Goal: Information Seeking & Learning: Learn about a topic

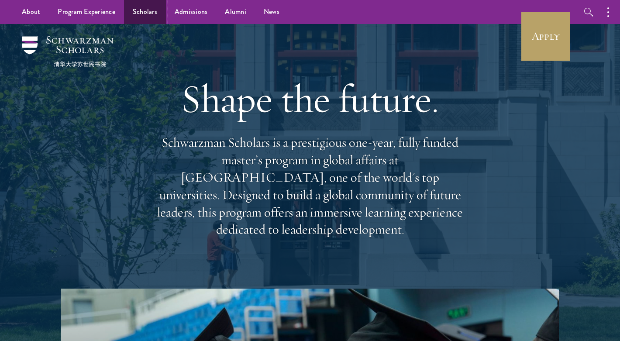
click at [138, 13] on link "Scholars" at bounding box center [145, 12] width 42 height 24
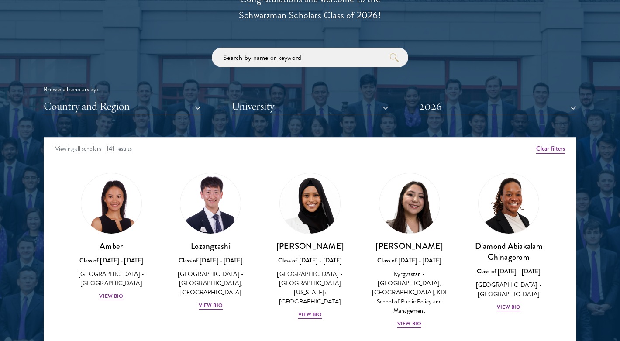
scroll to position [1036, 0]
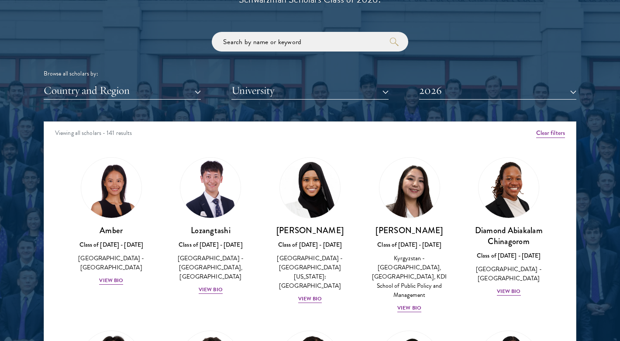
click at [259, 81] on div "Browse all scholars by: Country and Region All Countries and Regions [GEOGRAPHI…" at bounding box center [310, 66] width 533 height 68
click at [258, 97] on button "University" at bounding box center [310, 91] width 157 height 18
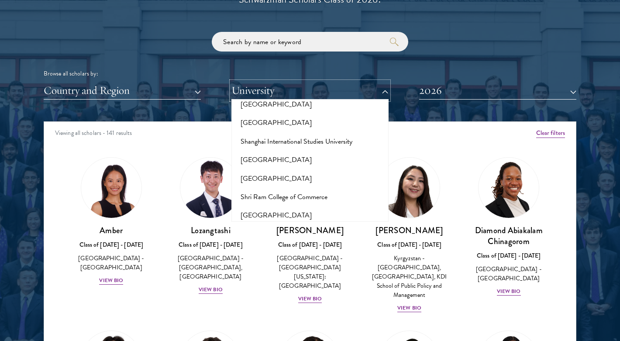
scroll to position [4869, 0]
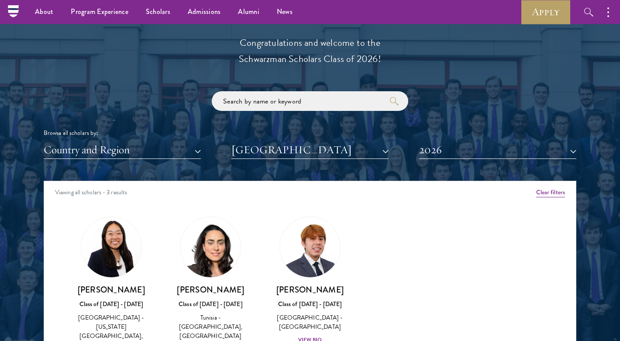
scroll to position [977, 0]
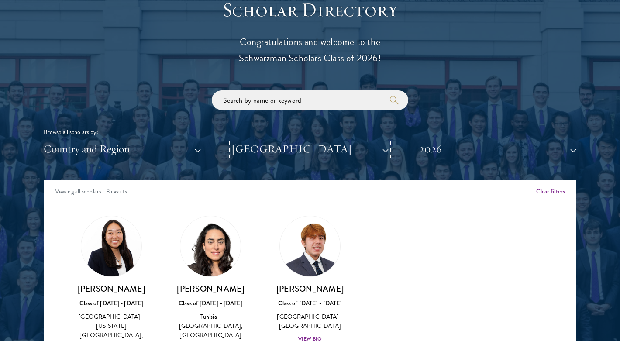
click at [286, 151] on button "[GEOGRAPHIC_DATA]" at bounding box center [310, 149] width 157 height 18
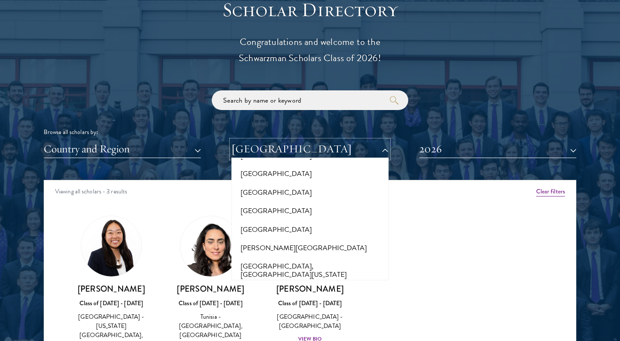
scroll to position [0, 0]
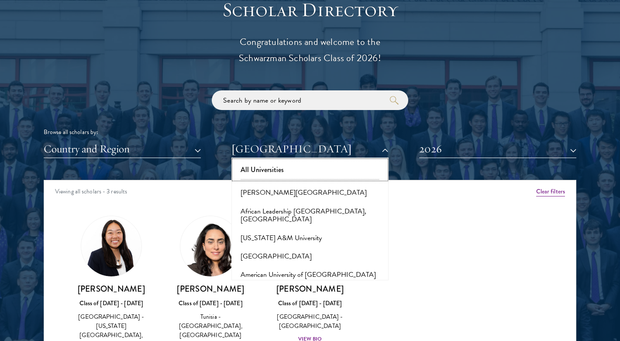
click at [272, 173] on button "All Universities" at bounding box center [310, 170] width 152 height 18
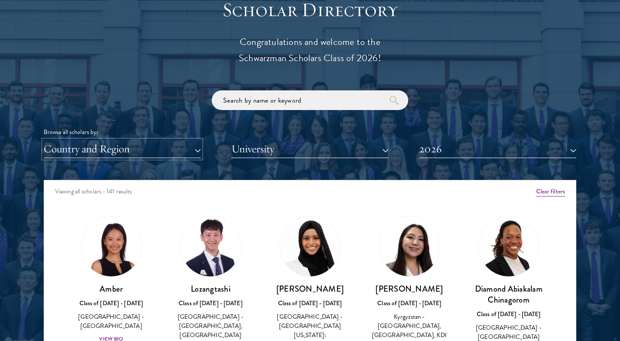
click at [137, 155] on button "Country and Region" at bounding box center [122, 149] width 157 height 18
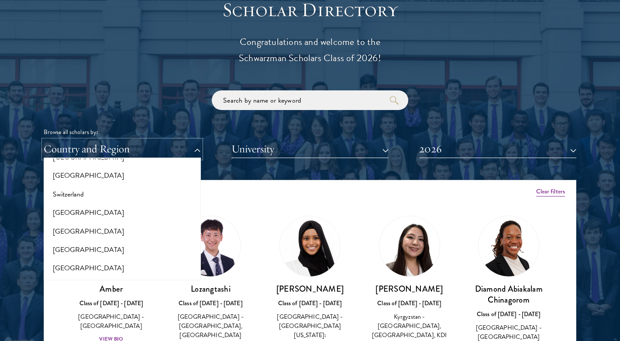
scroll to position [1833, 0]
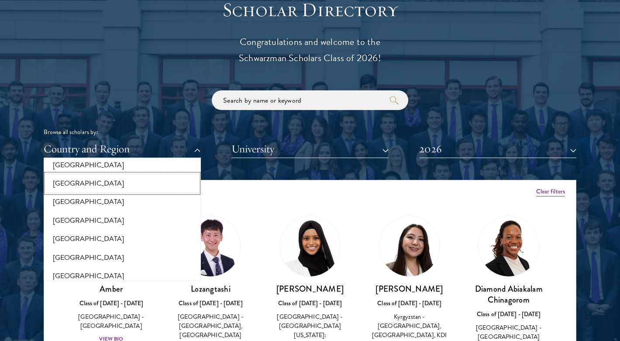
click at [104, 179] on button "[GEOGRAPHIC_DATA]" at bounding box center [122, 183] width 152 height 18
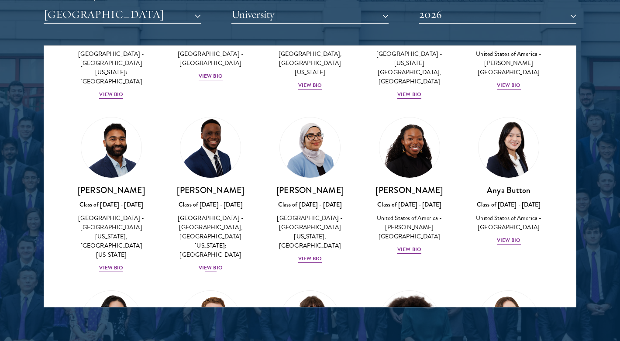
scroll to position [329, 0]
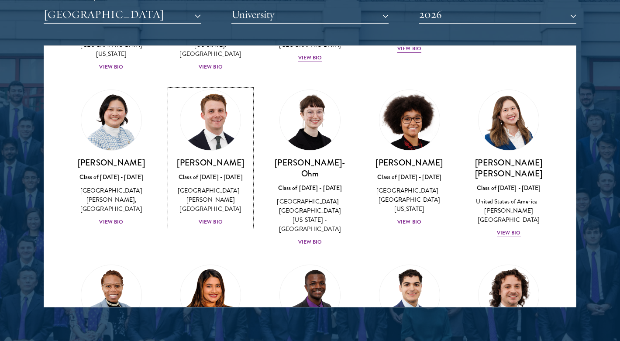
click at [216, 218] on div "View Bio" at bounding box center [211, 222] width 24 height 8
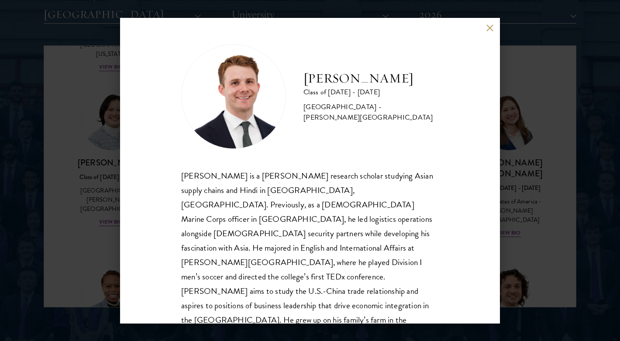
scroll to position [1, 0]
drag, startPoint x: 530, startPoint y: 112, endPoint x: 523, endPoint y: 107, distance: 8.1
click at [530, 111] on div "[PERSON_NAME] Class of [DATE] - [DATE] [GEOGRAPHIC_DATA] - [PERSON_NAME][GEOGRA…" at bounding box center [310, 170] width 620 height 341
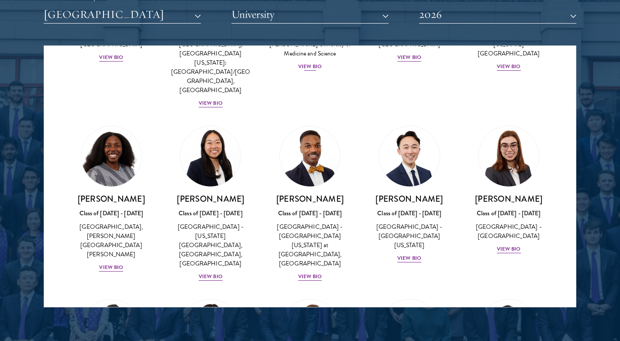
scroll to position [661, 0]
click at [403, 193] on div "[PERSON_NAME] Class of [DATE] - [DATE] [GEOGRAPHIC_DATA] - [GEOGRAPHIC_DATA][US…" at bounding box center [410, 228] width 82 height 70
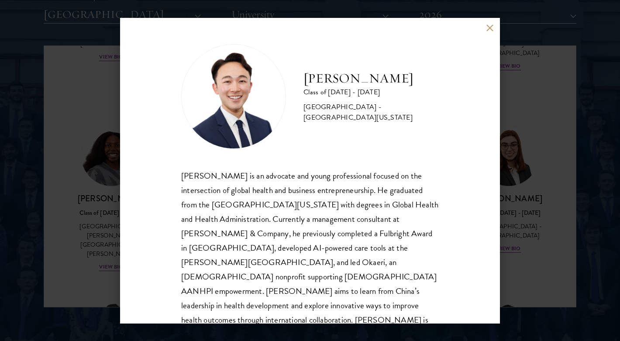
scroll to position [15, 0]
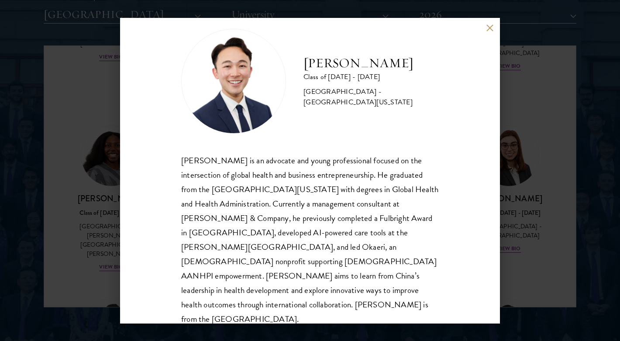
click at [512, 279] on div "[PERSON_NAME] Class of [DATE] - [DATE] [GEOGRAPHIC_DATA] - [GEOGRAPHIC_DATA][US…" at bounding box center [310, 170] width 620 height 341
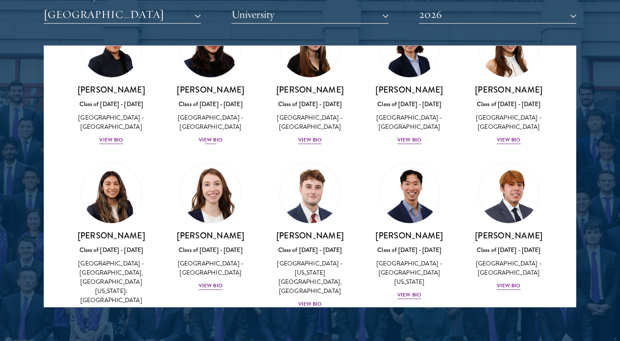
scroll to position [960, 0]
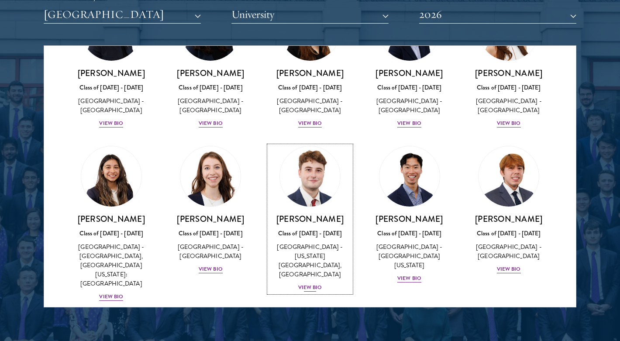
click at [305, 284] on div "View Bio" at bounding box center [310, 288] width 24 height 8
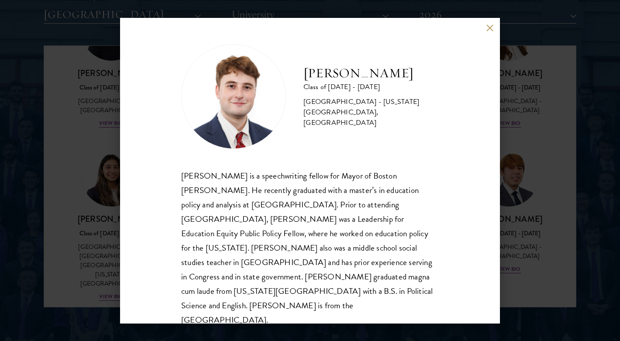
click at [504, 67] on div "[PERSON_NAME] Class of [DATE] - [DATE] [GEOGRAPHIC_DATA] - [US_STATE][GEOGRAPHI…" at bounding box center [310, 170] width 620 height 341
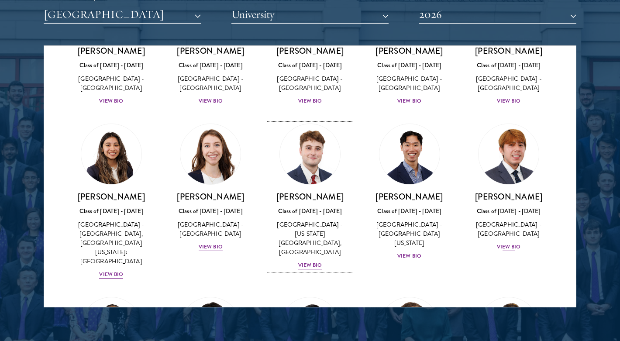
scroll to position [981, 0]
click at [498, 221] on div "[GEOGRAPHIC_DATA] - [GEOGRAPHIC_DATA]" at bounding box center [509, 230] width 82 height 18
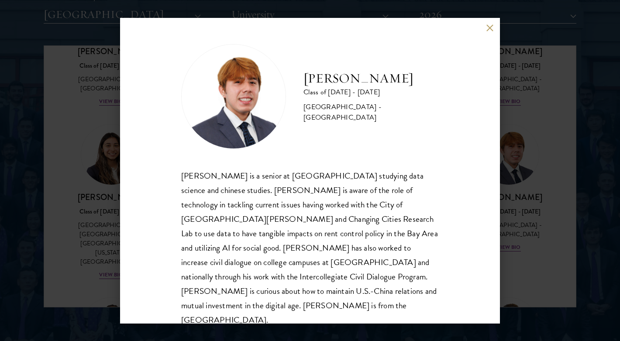
click at [484, 36] on div "[PERSON_NAME] Class of [DATE] - [DATE] [GEOGRAPHIC_DATA] - [GEOGRAPHIC_DATA] [P…" at bounding box center [310, 171] width 380 height 306
click at [486, 31] on button at bounding box center [489, 27] width 7 height 7
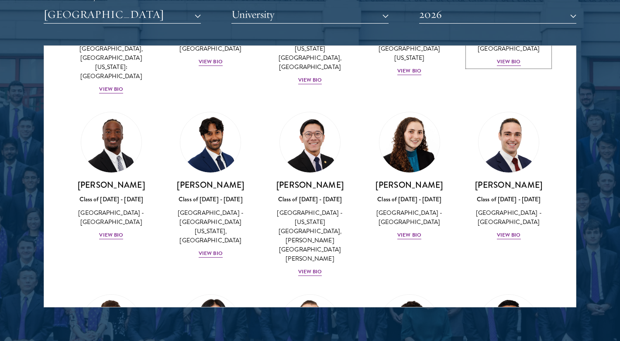
scroll to position [1168, 0]
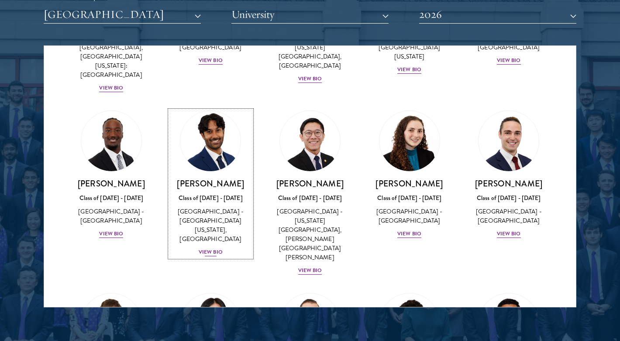
click at [210, 207] on div "[GEOGRAPHIC_DATA] - [GEOGRAPHIC_DATA][US_STATE], [GEOGRAPHIC_DATA]" at bounding box center [211, 225] width 82 height 37
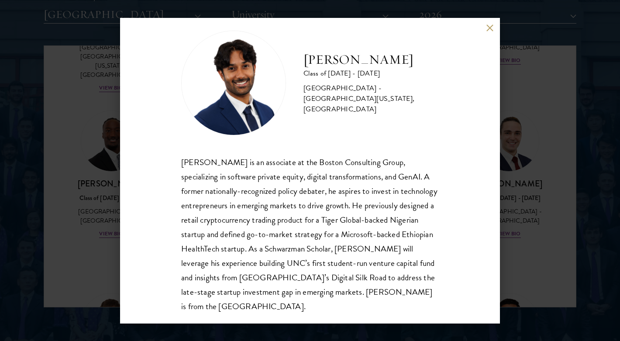
scroll to position [14, 0]
click at [530, 161] on div "[PERSON_NAME] Class of [DATE] - [DATE] [GEOGRAPHIC_DATA] - [GEOGRAPHIC_DATA][US…" at bounding box center [310, 170] width 620 height 341
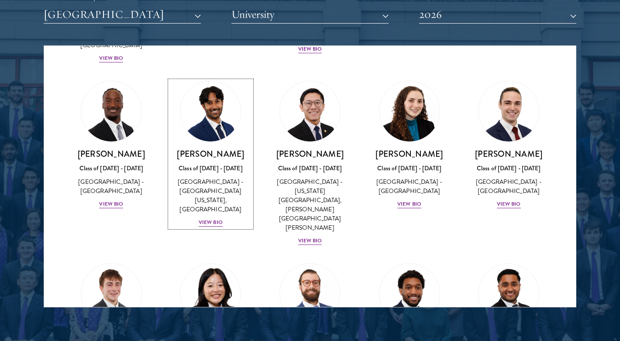
scroll to position [1517, 0]
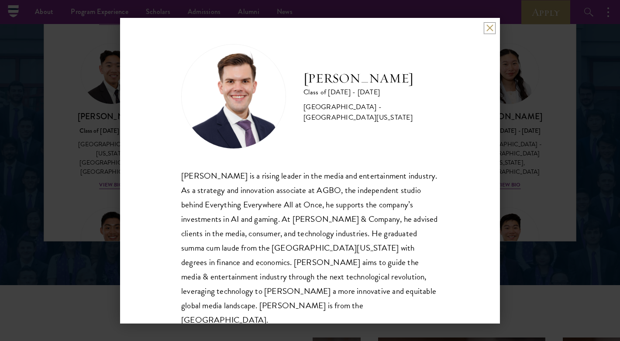
scroll to position [1, 0]
drag, startPoint x: 520, startPoint y: 35, endPoint x: 624, endPoint y: 43, distance: 104.3
click at [487, 27] on button at bounding box center [489, 27] width 7 height 7
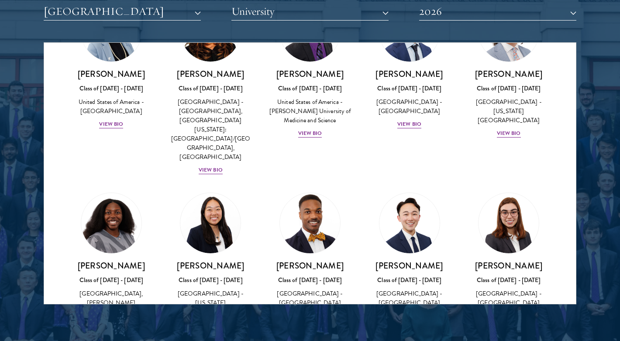
scroll to position [582, 0]
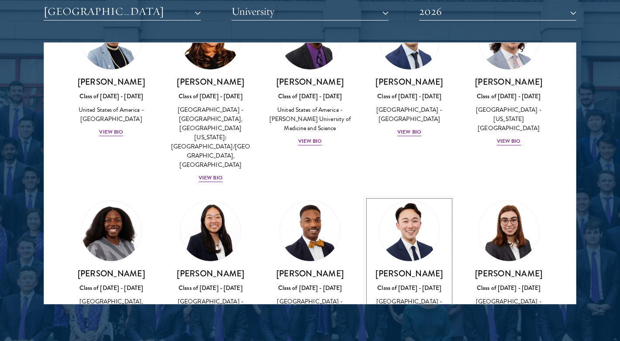
click at [410, 329] on div "View Bio" at bounding box center [410, 333] width 24 height 8
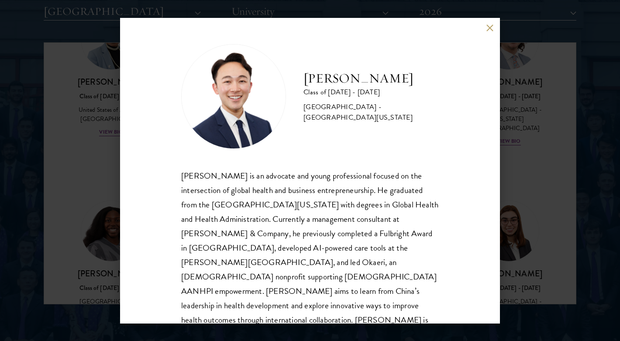
scroll to position [15, 0]
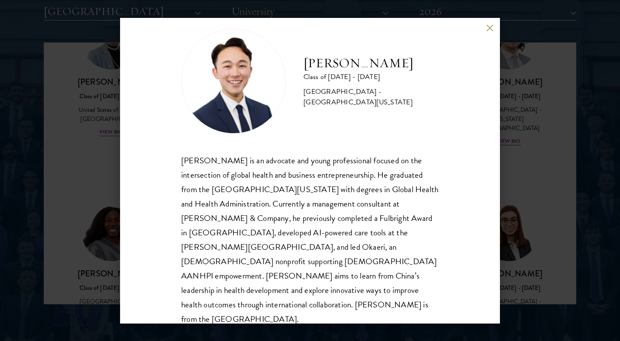
click at [497, 28] on div "[PERSON_NAME] Class of [DATE] - [DATE] [GEOGRAPHIC_DATA] - [GEOGRAPHIC_DATA][US…" at bounding box center [310, 171] width 380 height 306
click at [492, 24] on button at bounding box center [489, 27] width 7 height 7
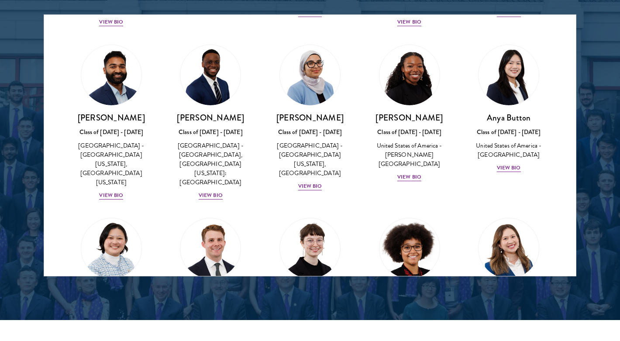
scroll to position [170, 0]
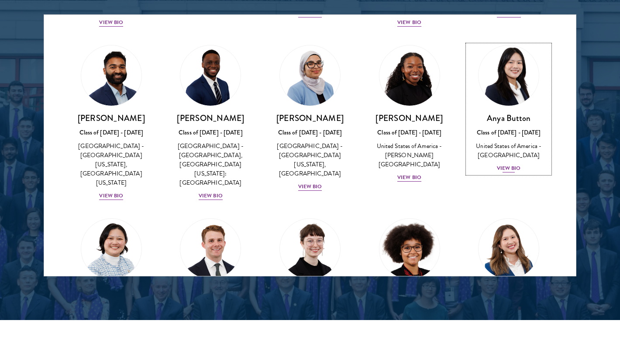
click at [481, 159] on div "Anya Button Class of [DATE] - [DATE] [GEOGRAPHIC_DATA] - [GEOGRAPHIC_DATA] View…" at bounding box center [509, 143] width 82 height 61
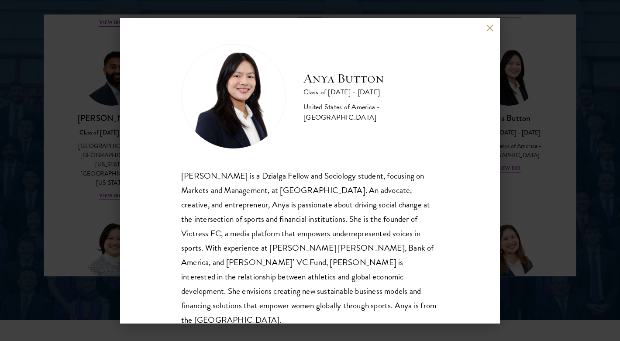
scroll to position [1, 0]
click at [553, 124] on div "Anya Button Class of [DATE] - [DATE] [GEOGRAPHIC_DATA] - [GEOGRAPHIC_DATA] [PER…" at bounding box center [310, 170] width 620 height 341
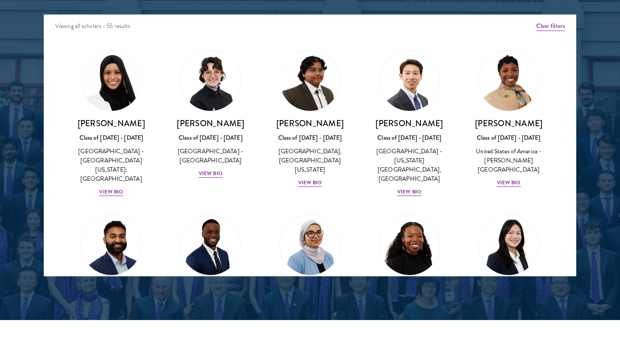
scroll to position [78, 0]
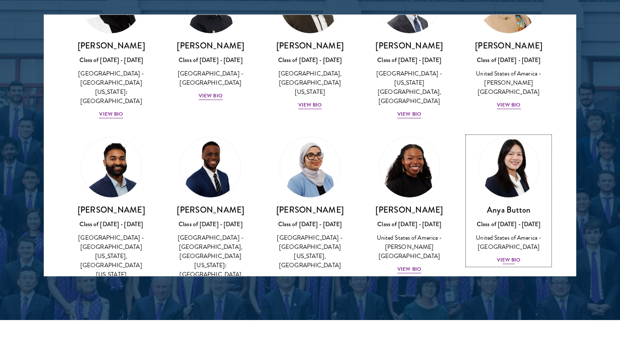
click at [496, 233] on div "United States of America - [GEOGRAPHIC_DATA]" at bounding box center [509, 242] width 82 height 18
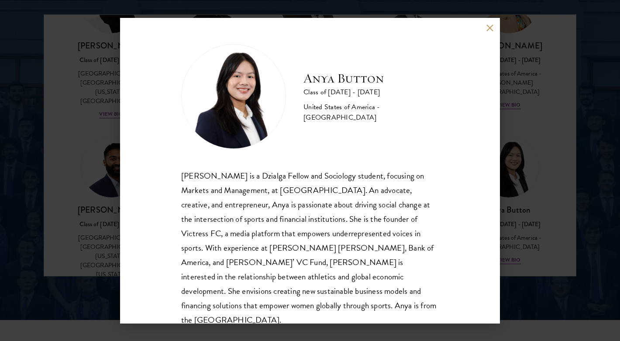
click at [521, 159] on div "Anya Button Class of [DATE] - [DATE] [GEOGRAPHIC_DATA] - [GEOGRAPHIC_DATA] [PER…" at bounding box center [310, 170] width 620 height 341
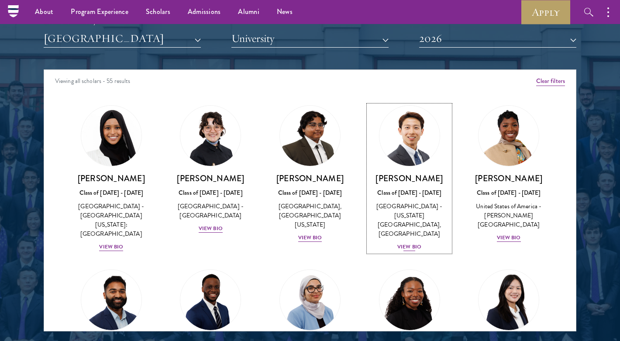
click at [400, 243] on div "View Bio" at bounding box center [410, 247] width 24 height 8
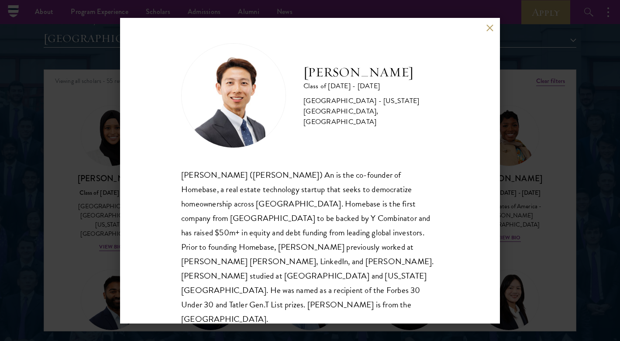
scroll to position [1088, 0]
click at [485, 31] on div "[PERSON_NAME] Class of [DATE] - [DATE] [GEOGRAPHIC_DATA] - [US_STATE][GEOGRAPHI…" at bounding box center [310, 171] width 380 height 306
click at [489, 26] on button at bounding box center [489, 27] width 7 height 7
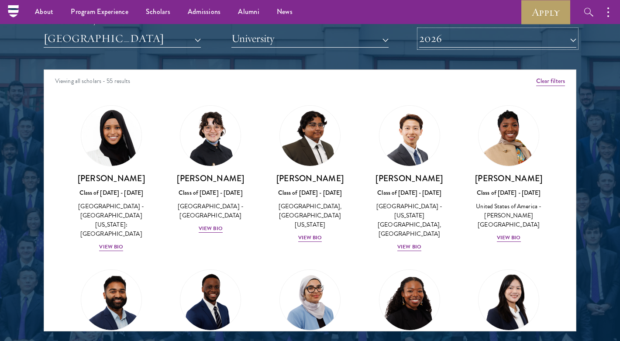
click at [456, 39] on button "2026" at bounding box center [497, 39] width 157 height 18
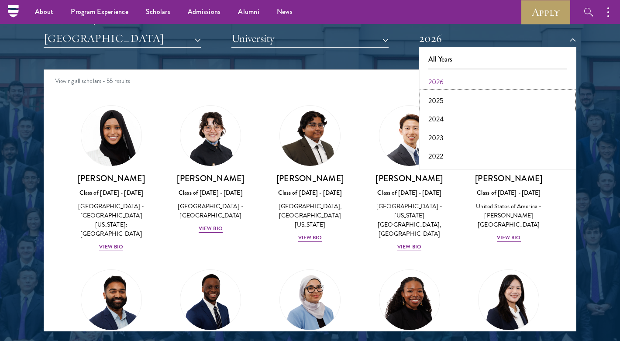
click at [451, 102] on button "2025" at bounding box center [498, 101] width 152 height 18
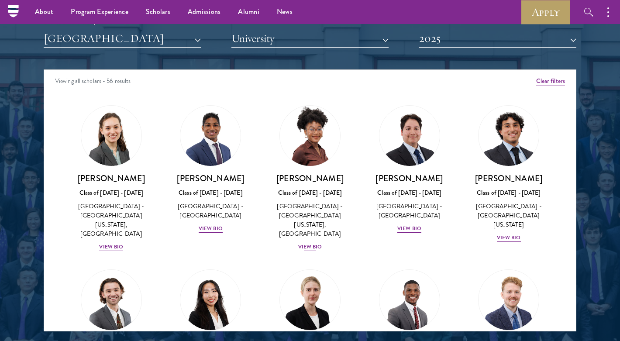
scroll to position [4, 0]
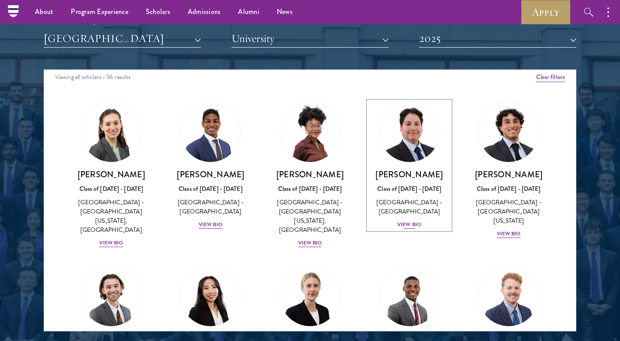
click at [422, 216] on div "[PERSON_NAME] Class of [DATE] - [DATE] [GEOGRAPHIC_DATA] - [GEOGRAPHIC_DATA] Vi…" at bounding box center [410, 199] width 82 height 61
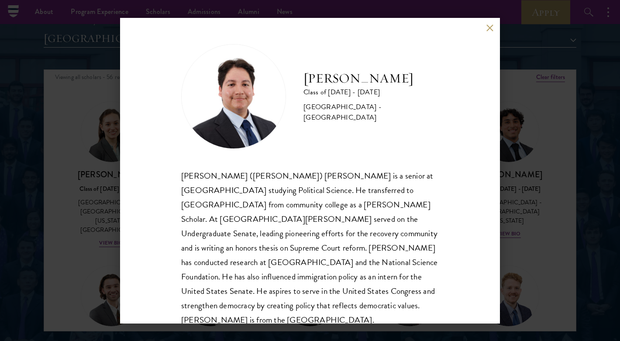
click at [492, 20] on div "[PERSON_NAME] Class of [DATE] - [DATE] [GEOGRAPHIC_DATA] - [GEOGRAPHIC_DATA] [P…" at bounding box center [310, 171] width 380 height 306
click at [492, 25] on button at bounding box center [489, 27] width 7 height 7
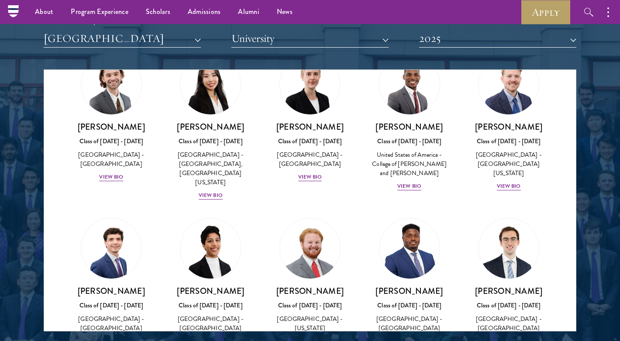
scroll to position [191, 0]
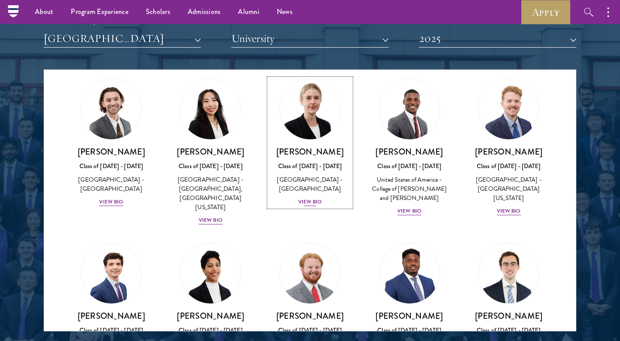
click at [317, 181] on div "[GEOGRAPHIC_DATA] - [GEOGRAPHIC_DATA]" at bounding box center [310, 184] width 82 height 18
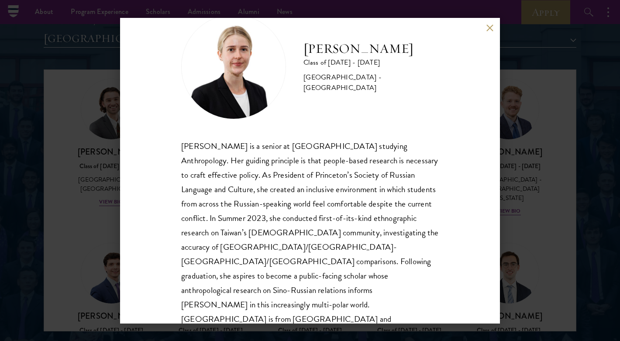
scroll to position [29, 0]
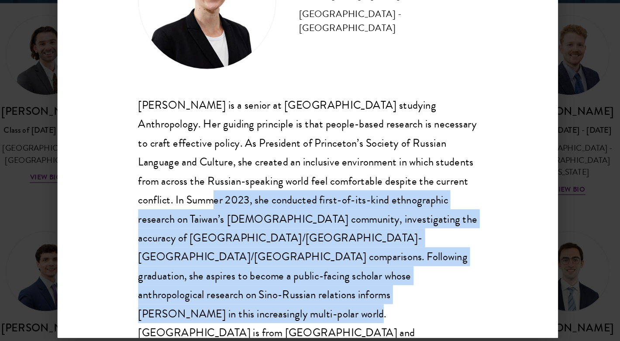
drag, startPoint x: 380, startPoint y: 296, endPoint x: 228, endPoint y: 217, distance: 171.0
click at [228, 217] on div "[PERSON_NAME] is a senior at [GEOGRAPHIC_DATA] studying Anthropology. Her guidi…" at bounding box center [310, 240] width 258 height 202
click at [234, 272] on div "[PERSON_NAME] is a senior at [GEOGRAPHIC_DATA] studying Anthropology. Her guidi…" at bounding box center [310, 240] width 258 height 202
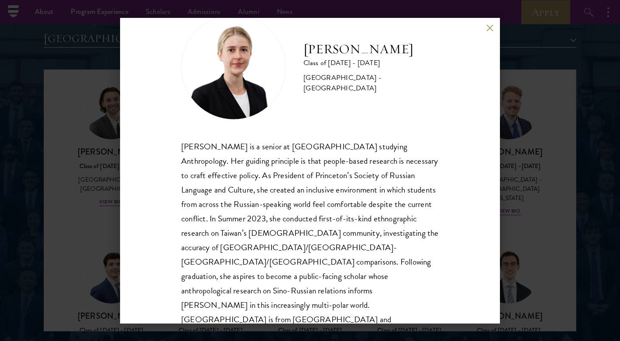
scroll to position [1088, 0]
click at [493, 24] on button at bounding box center [489, 27] width 7 height 7
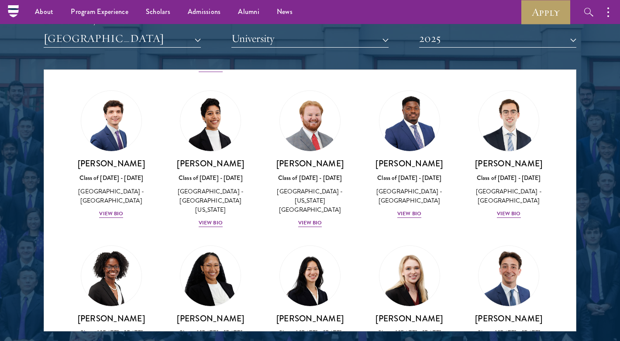
scroll to position [347, 0]
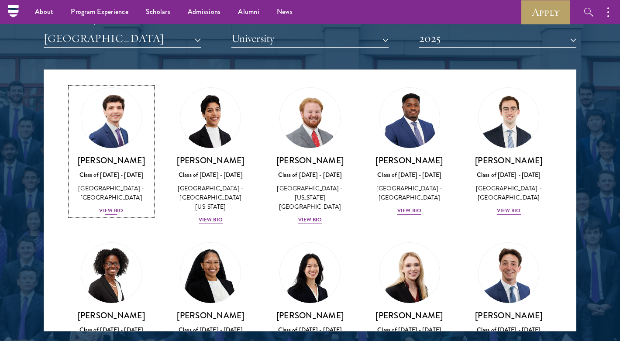
click at [113, 207] on div "View Bio" at bounding box center [111, 211] width 24 height 8
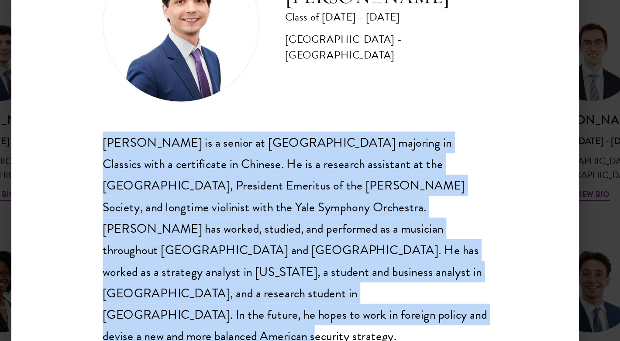
drag, startPoint x: 322, startPoint y: 290, endPoint x: 175, endPoint y: 174, distance: 187.1
click at [175, 174] on div "[PERSON_NAME] Class of [DATE] - [DATE] [GEOGRAPHIC_DATA] - [GEOGRAPHIC_DATA] [P…" at bounding box center [310, 171] width 380 height 306
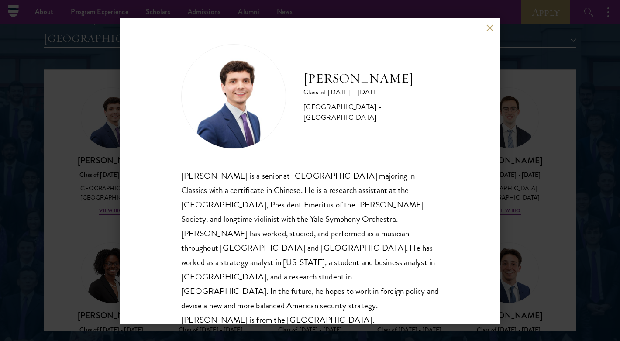
click at [492, 22] on div "[PERSON_NAME] Class of [DATE] - [DATE] [GEOGRAPHIC_DATA] - [GEOGRAPHIC_DATA] [P…" at bounding box center [310, 171] width 380 height 306
click at [489, 26] on button at bounding box center [489, 27] width 7 height 7
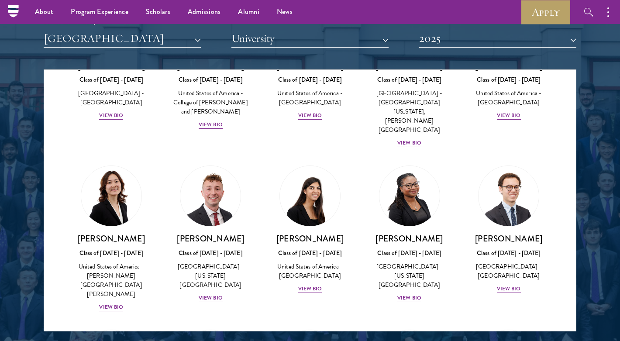
scroll to position [741, 0]
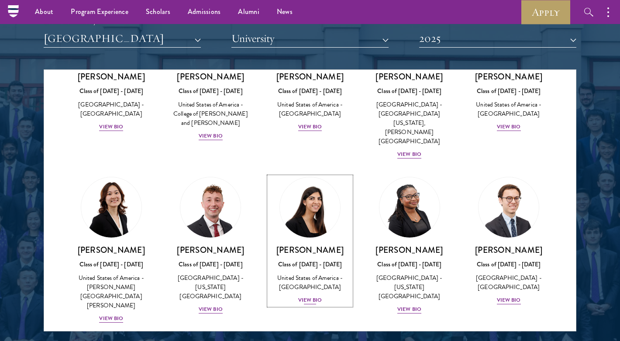
click at [308, 274] on div "United States of America - [GEOGRAPHIC_DATA]" at bounding box center [310, 283] width 82 height 18
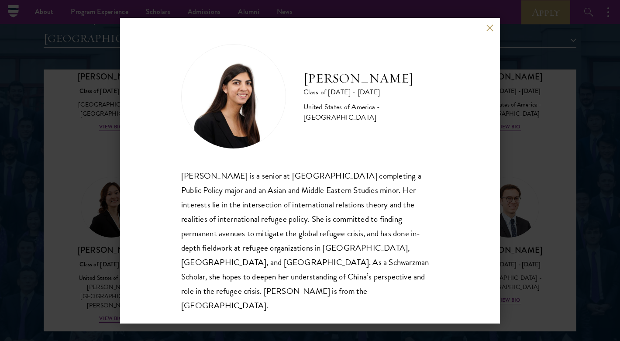
click at [491, 31] on button at bounding box center [489, 27] width 7 height 7
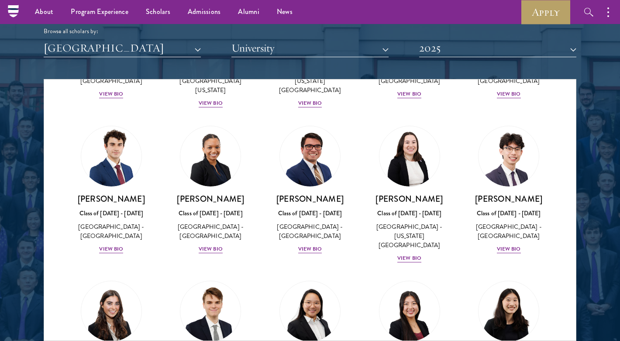
scroll to position [1590, 0]
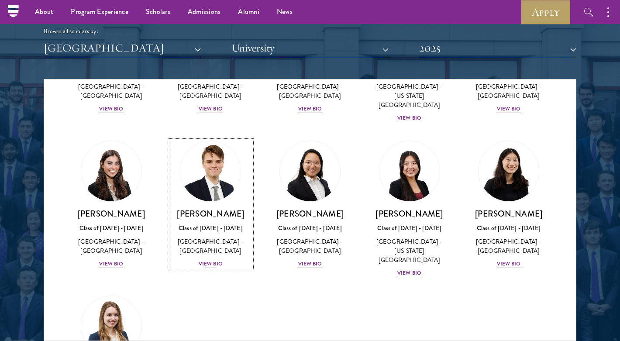
click at [222, 260] on div "View Bio" at bounding box center [211, 264] width 24 height 8
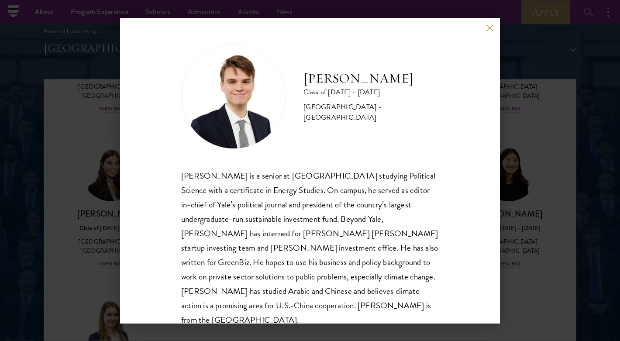
click at [482, 31] on div "[PERSON_NAME] Class of [DATE] - [DATE] [GEOGRAPHIC_DATA] - [GEOGRAPHIC_DATA] [P…" at bounding box center [310, 171] width 380 height 306
click at [488, 25] on button at bounding box center [489, 27] width 7 height 7
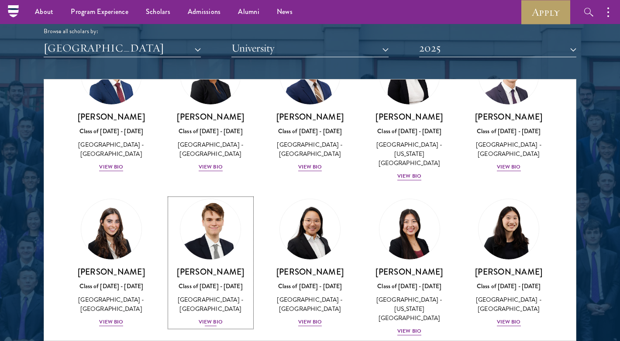
scroll to position [1531, 0]
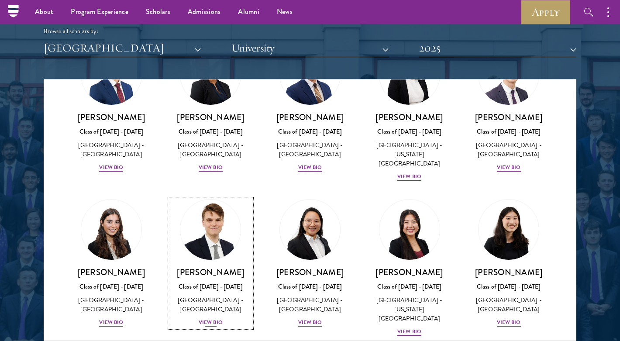
click at [198, 282] on div "Class of [DATE] - [DATE]" at bounding box center [211, 286] width 82 height 9
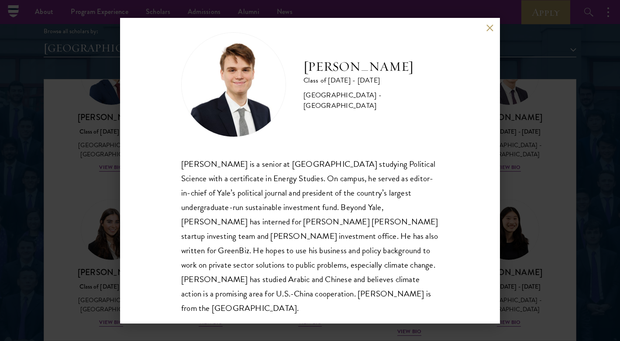
scroll to position [15, 0]
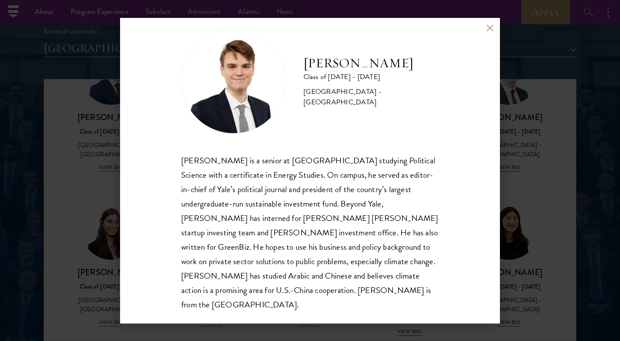
click at [485, 32] on div "[PERSON_NAME] Class of [DATE] - [DATE] [GEOGRAPHIC_DATA] - [GEOGRAPHIC_DATA] [P…" at bounding box center [310, 171] width 380 height 306
click at [484, 28] on div "[PERSON_NAME] Class of [DATE] - [DATE] [GEOGRAPHIC_DATA] - [GEOGRAPHIC_DATA] [P…" at bounding box center [310, 171] width 380 height 306
click at [490, 26] on button at bounding box center [489, 27] width 7 height 7
